Goal: Task Accomplishment & Management: Use online tool/utility

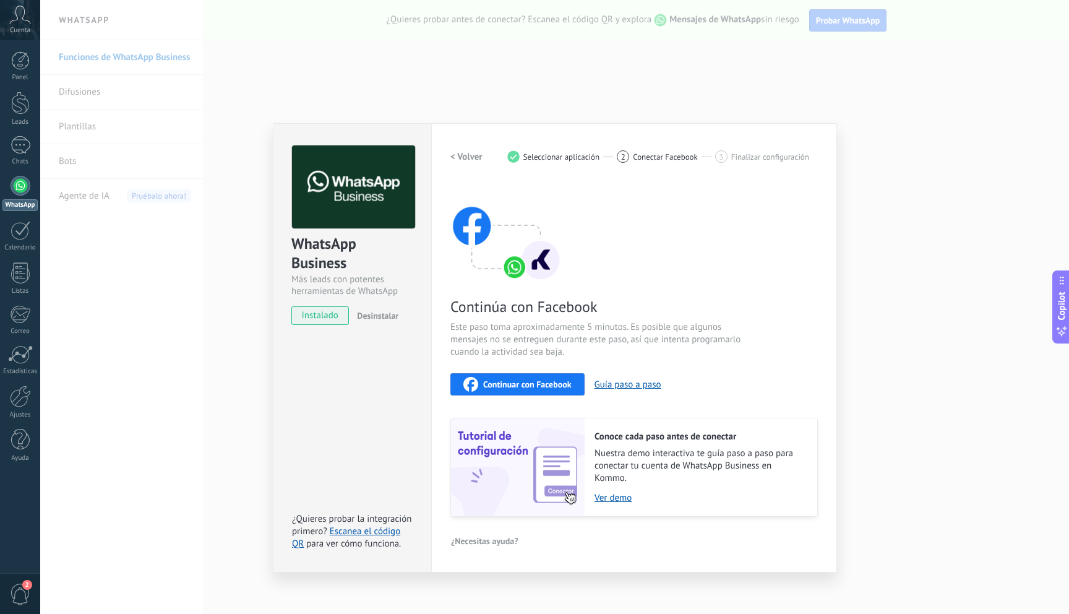
click at [509, 384] on span "Continuar con Facebook" at bounding box center [527, 384] width 89 height 9
click at [386, 314] on span "Desinstalar" at bounding box center [377, 315] width 41 height 11
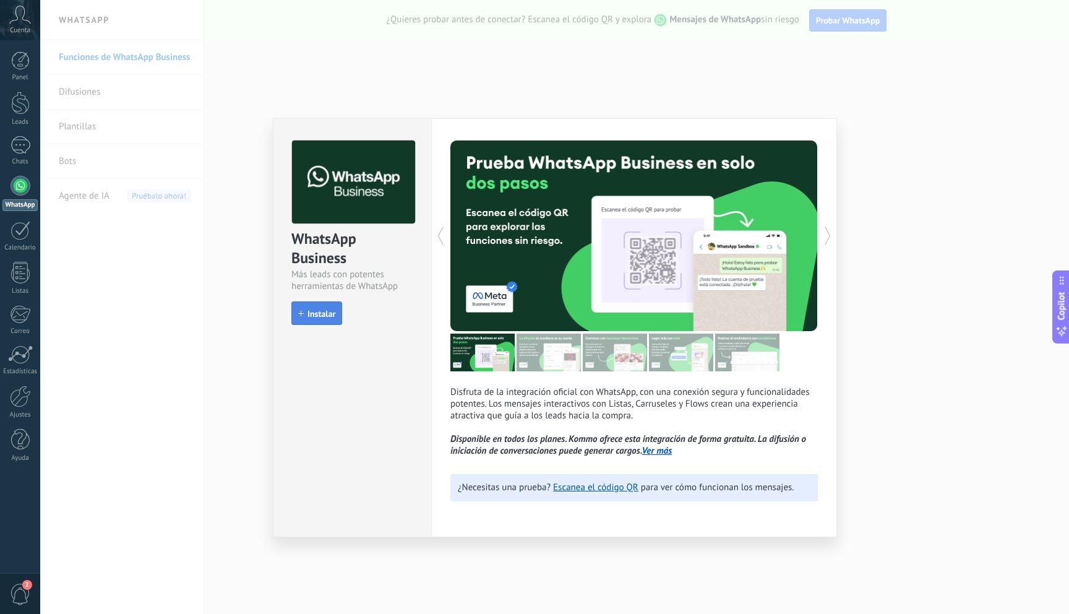
click at [322, 312] on span "Instalar" at bounding box center [322, 313] width 28 height 9
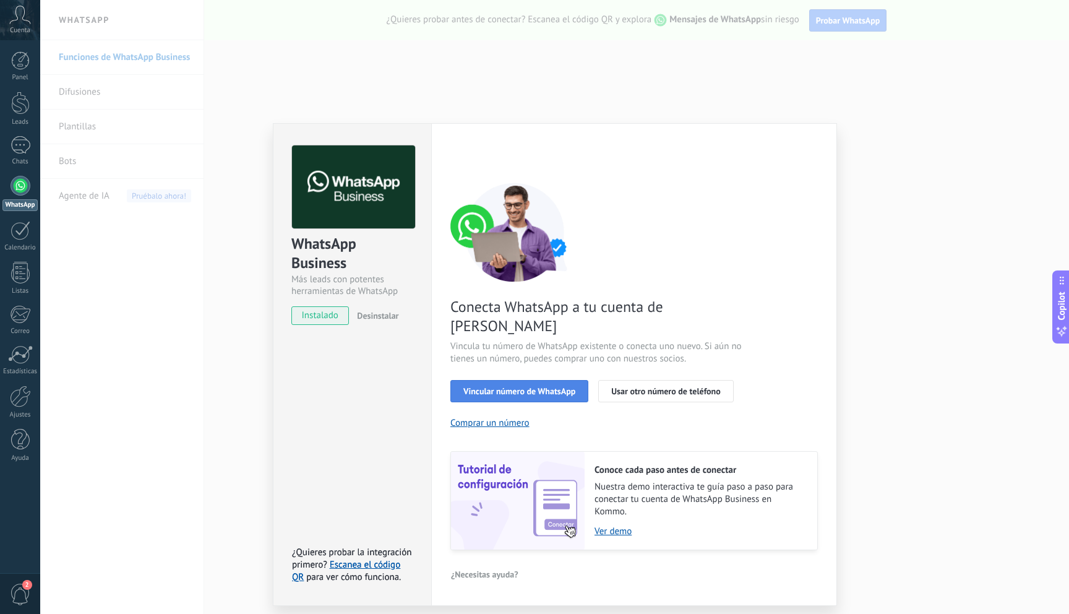
click at [532, 387] on span "Vincular número de WhatsApp" at bounding box center [520, 391] width 112 height 9
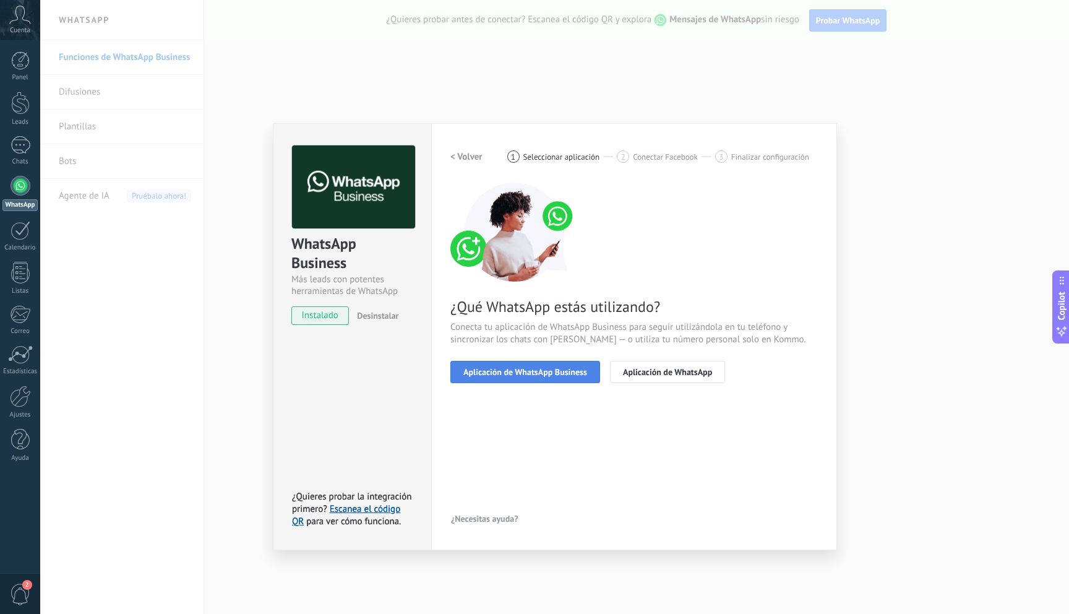
click at [530, 369] on span "Aplicación de WhatsApp Business" at bounding box center [526, 372] width 124 height 9
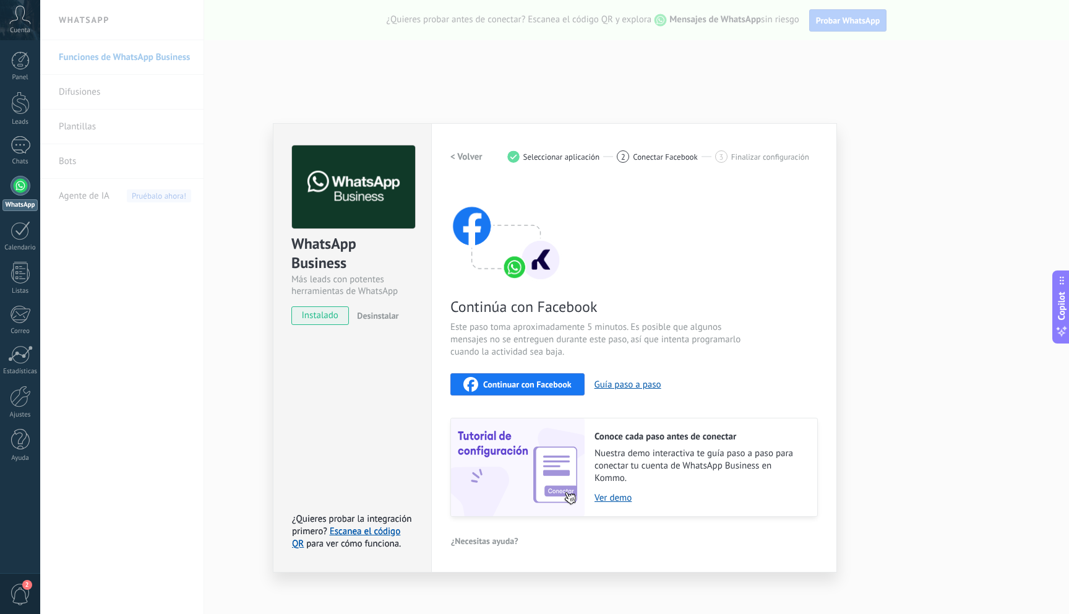
click at [533, 386] on span "Continuar con Facebook" at bounding box center [527, 384] width 89 height 9
